Goal: Use online tool/utility: Utilize a website feature to perform a specific function

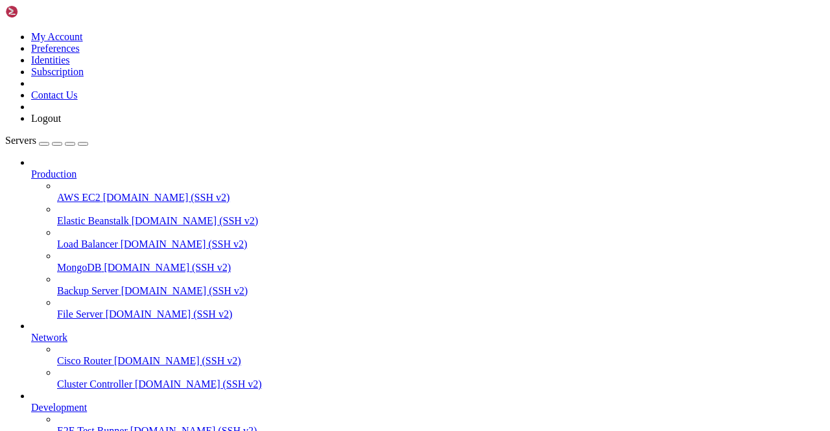
scroll to position [161, 0]
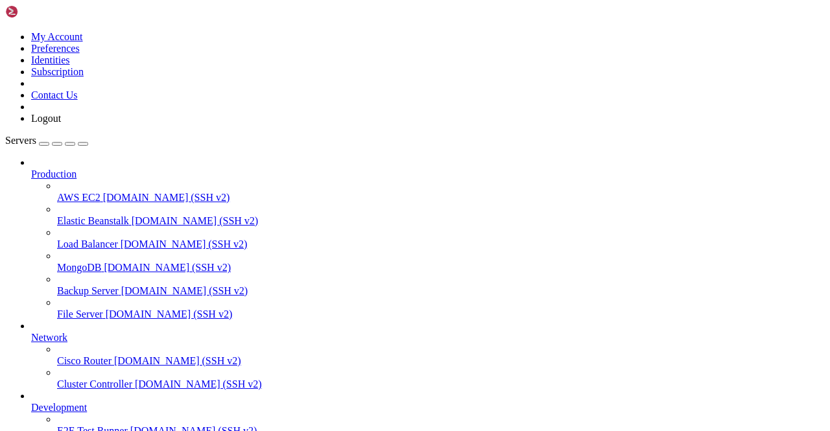
scroll to position [22307, 0]
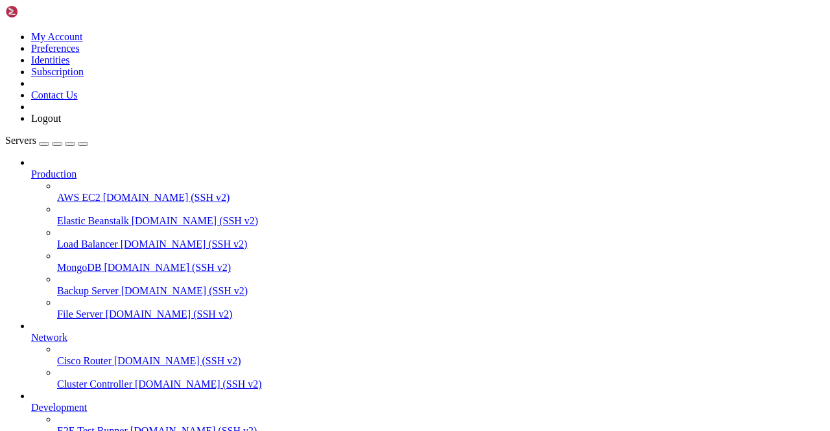
scroll to position [0, 0]
